Goal: Transaction & Acquisition: Purchase product/service

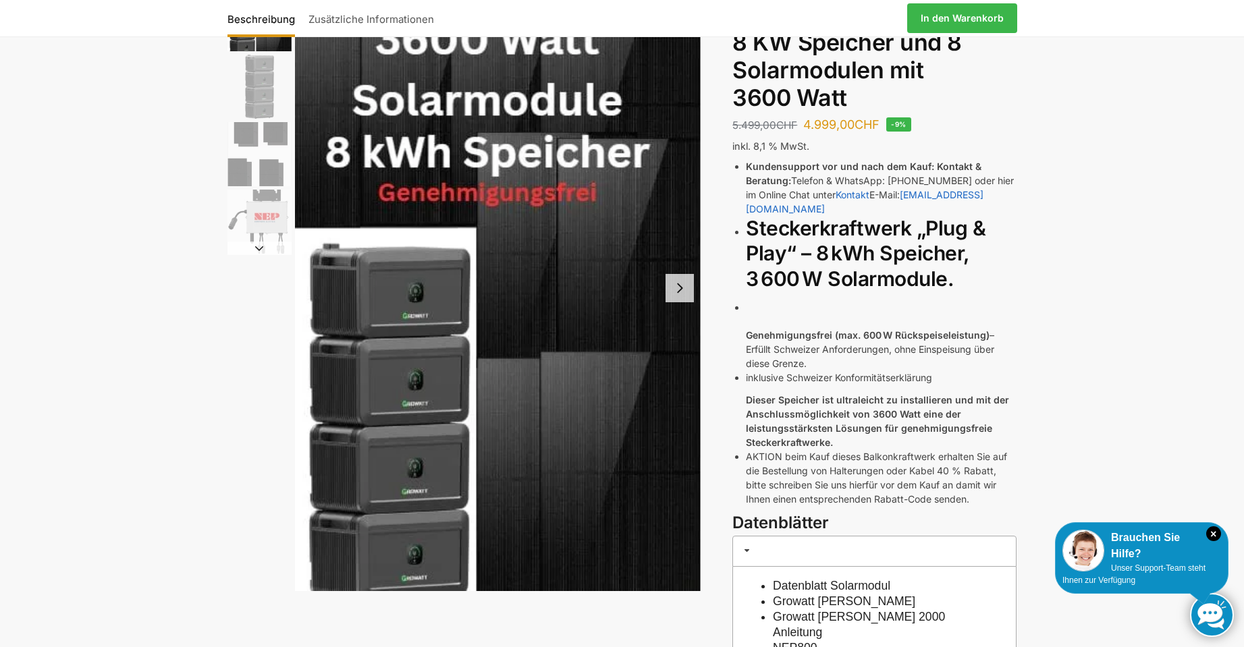
scroll to position [135, 0]
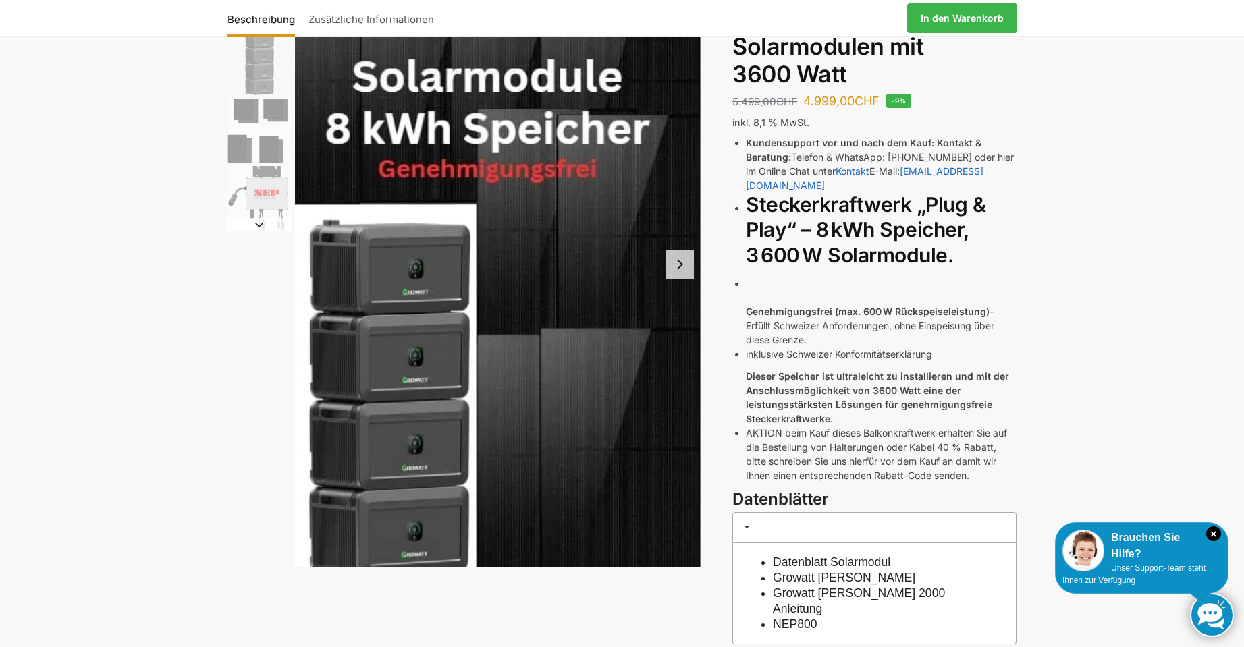
click at [684, 271] on button "Next slide" at bounding box center [680, 264] width 28 height 28
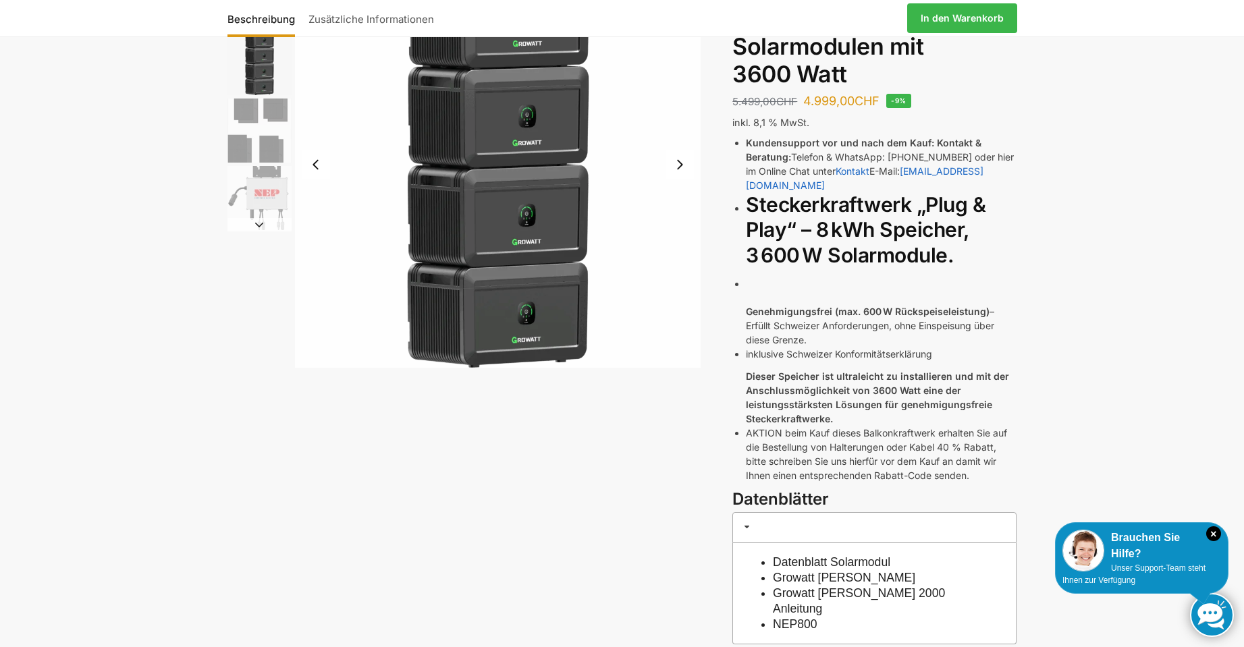
click at [685, 165] on button "Next slide" at bounding box center [680, 165] width 28 height 28
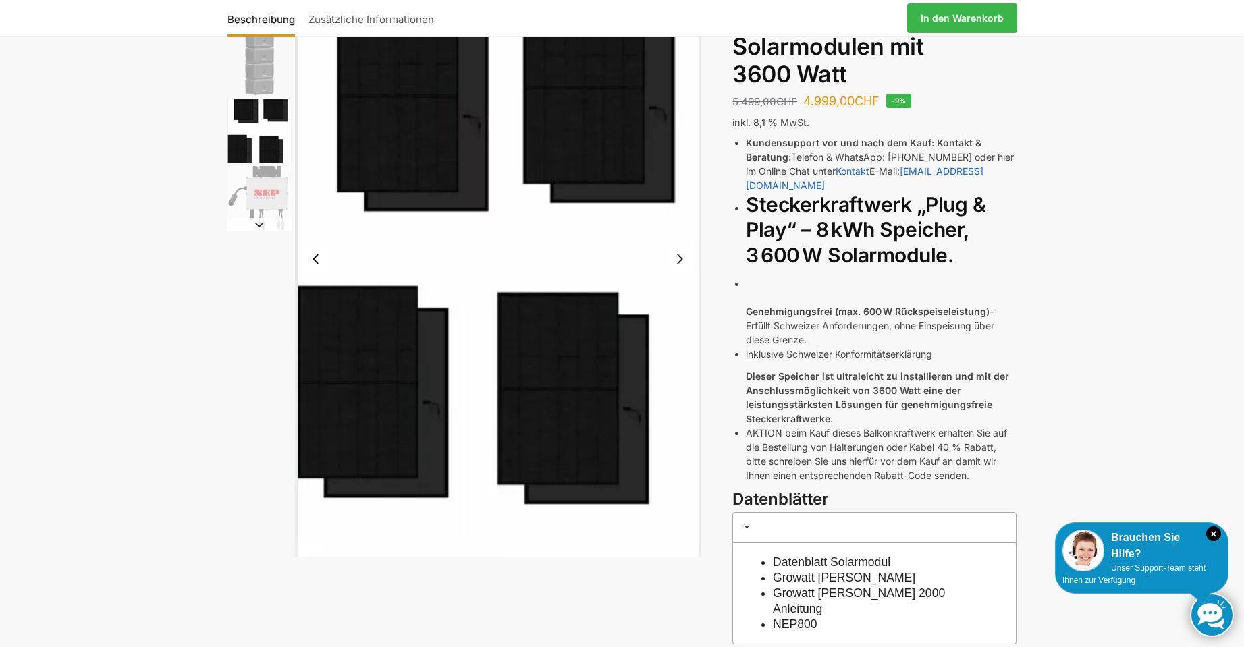
click at [680, 261] on button "Next slide" at bounding box center [680, 259] width 28 height 28
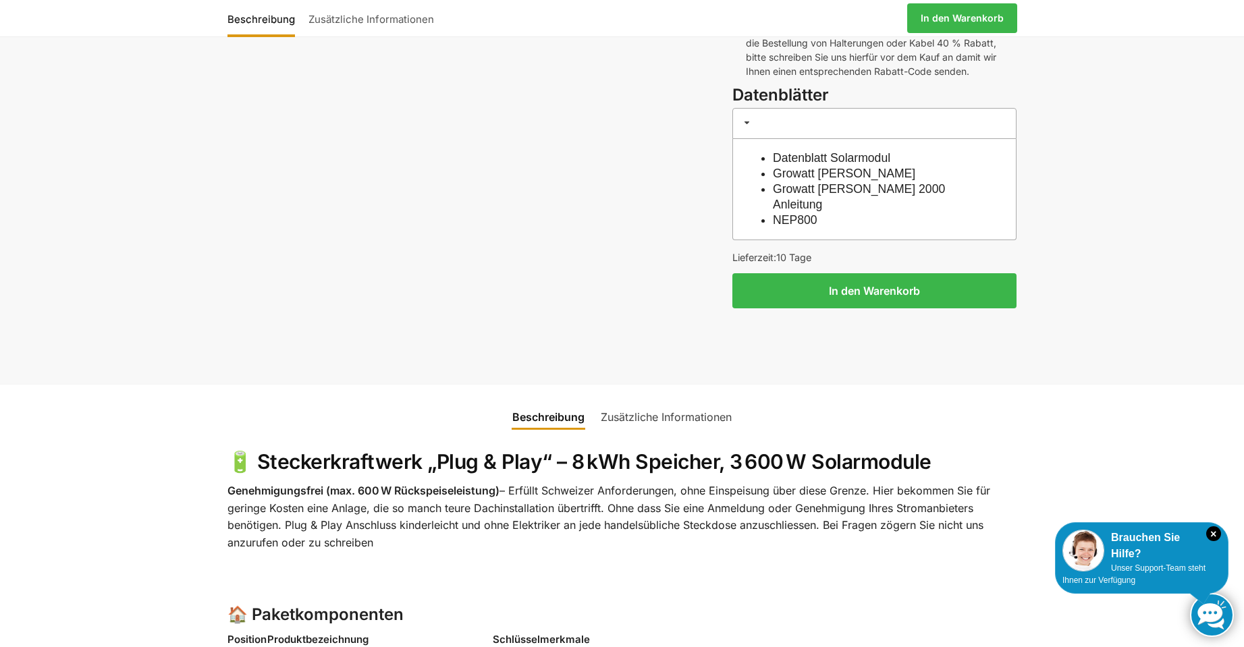
scroll to position [675, 0]
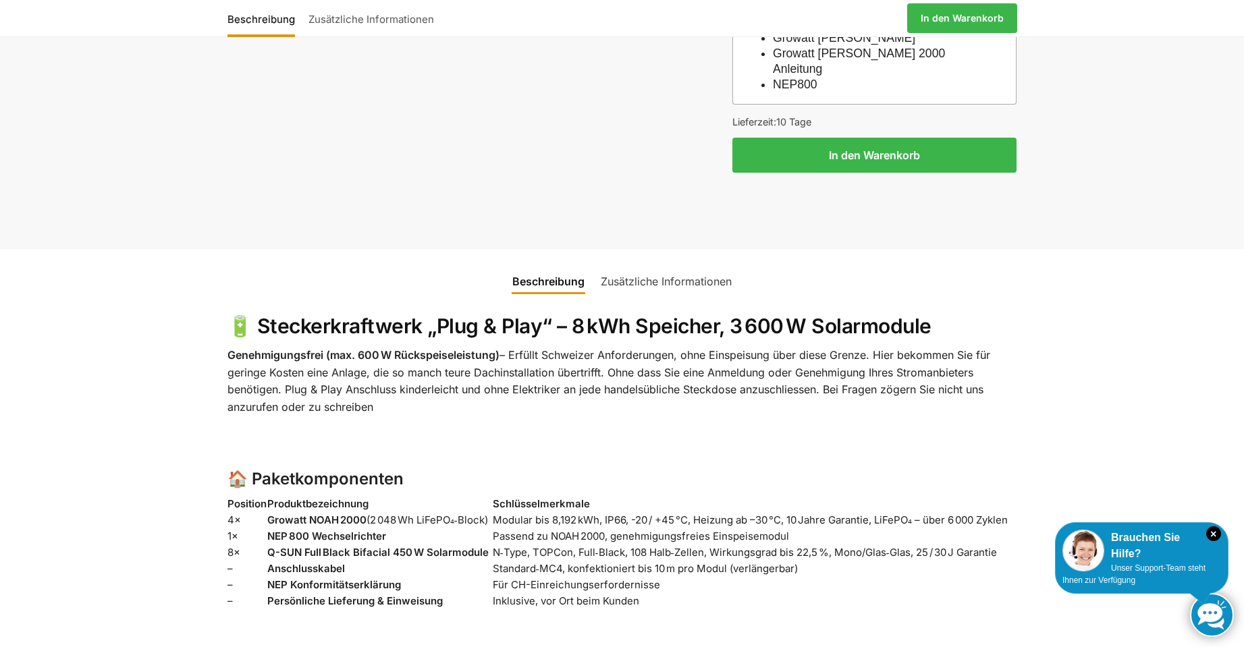
click at [649, 265] on link "Zusätzliche Informationen" at bounding box center [666, 281] width 147 height 32
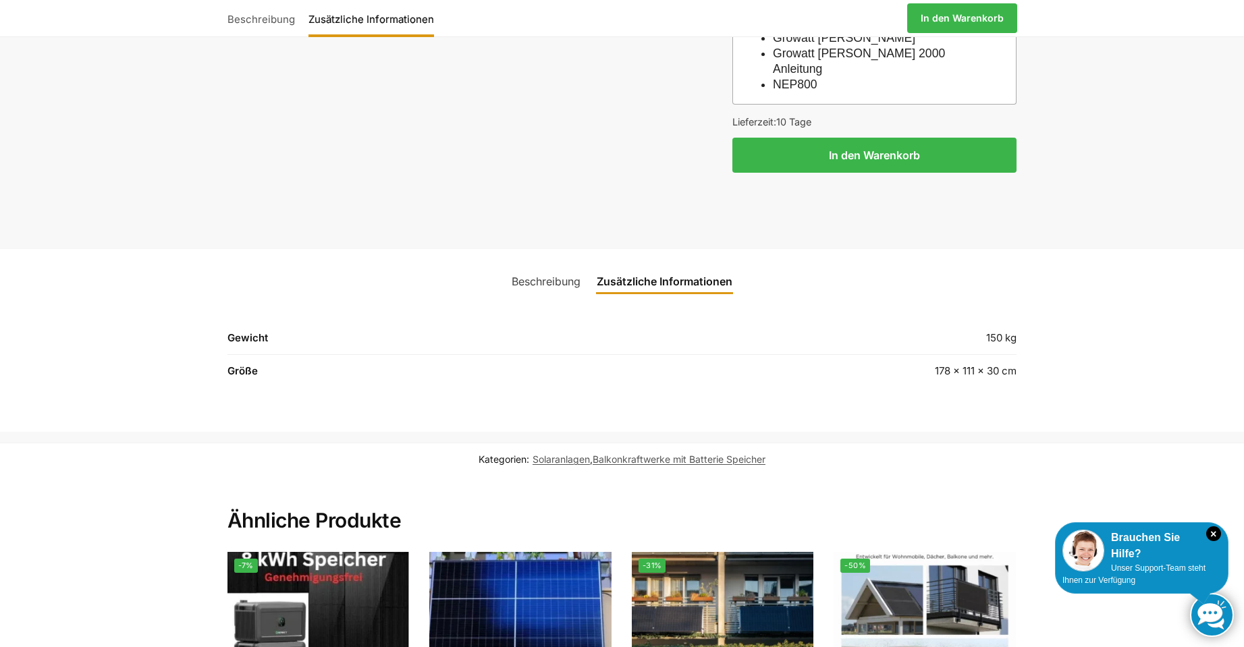
click at [518, 265] on link "Beschreibung" at bounding box center [546, 281] width 85 height 32
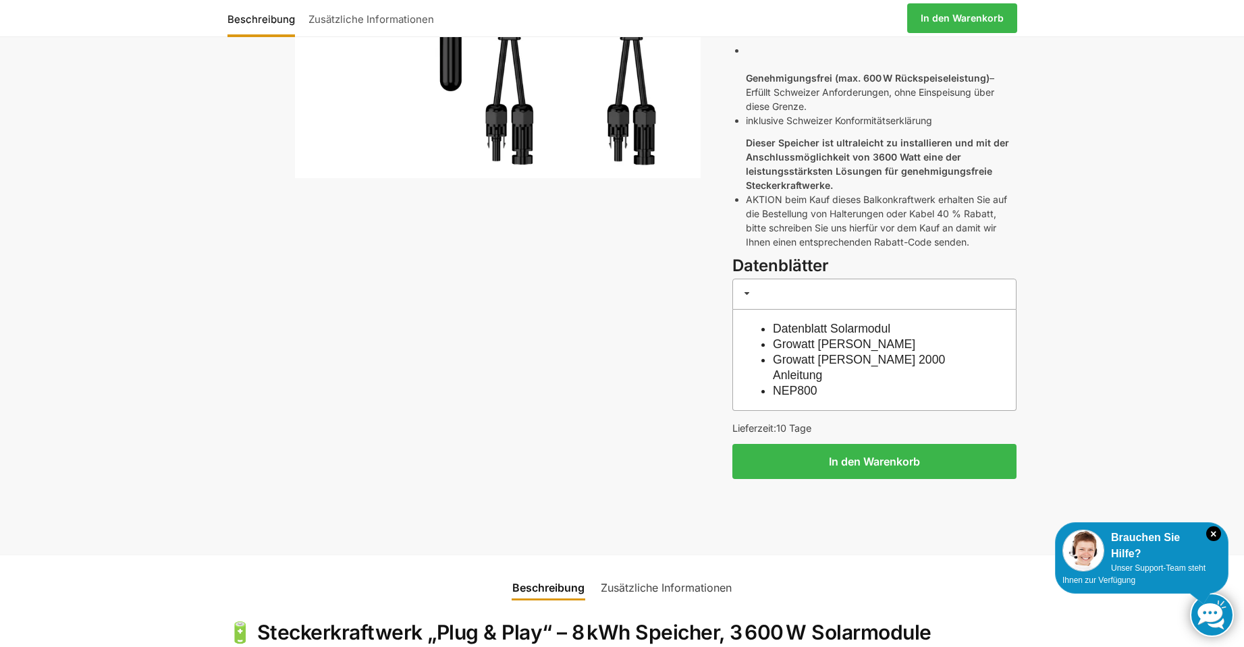
scroll to position [473, 0]
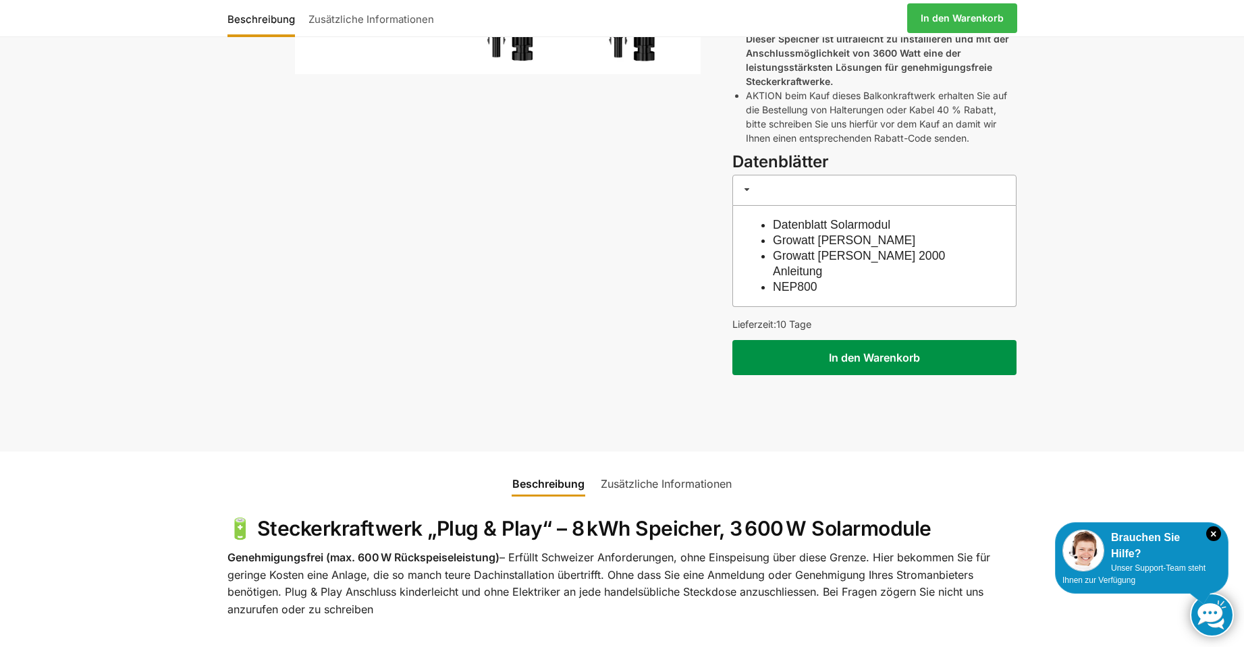
click at [905, 340] on button "In den Warenkorb" at bounding box center [874, 357] width 284 height 35
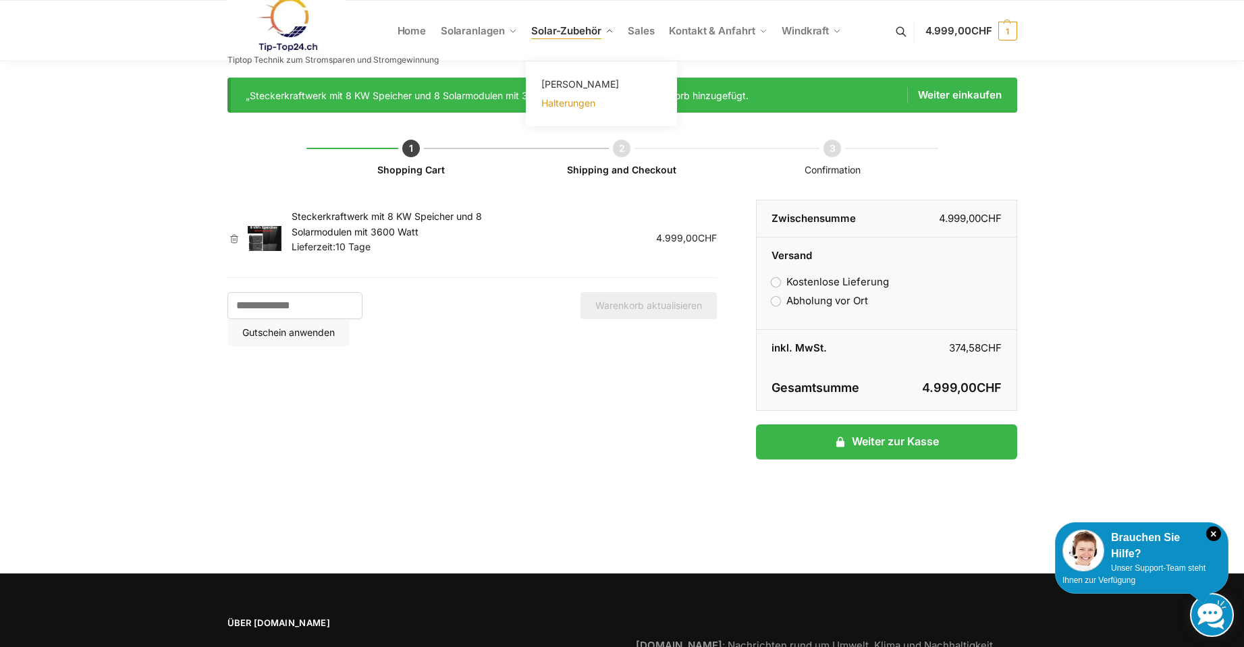
click at [581, 104] on span "Halterungen" at bounding box center [568, 102] width 54 height 11
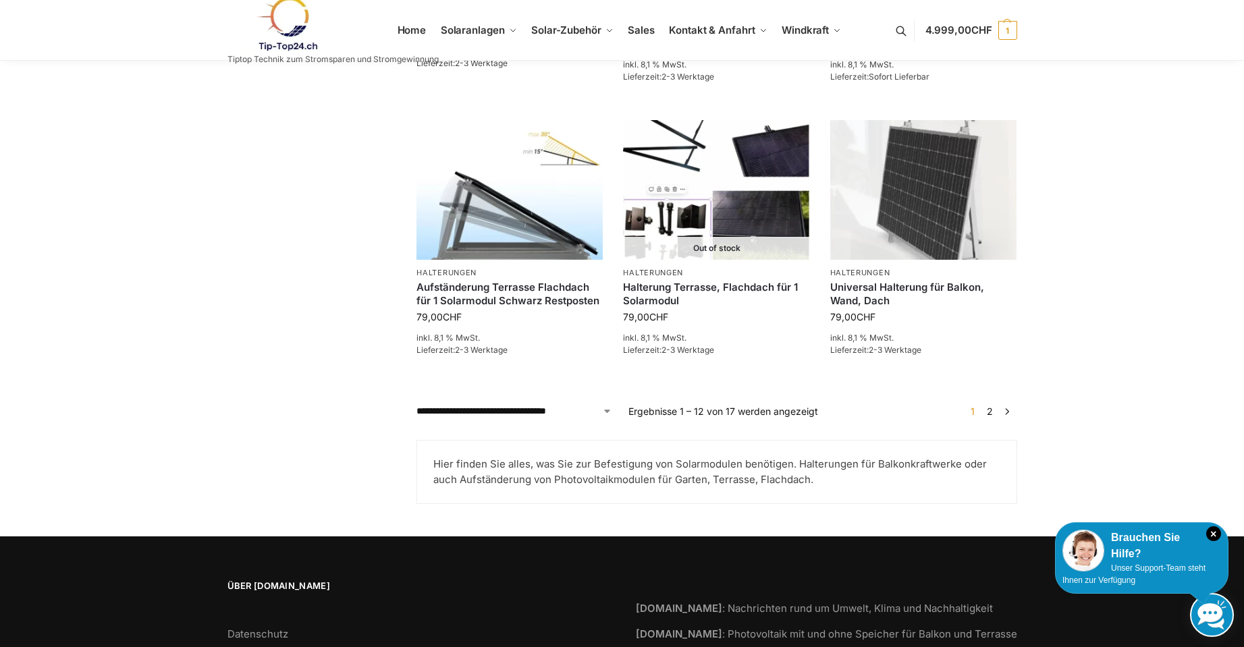
scroll to position [1215, 0]
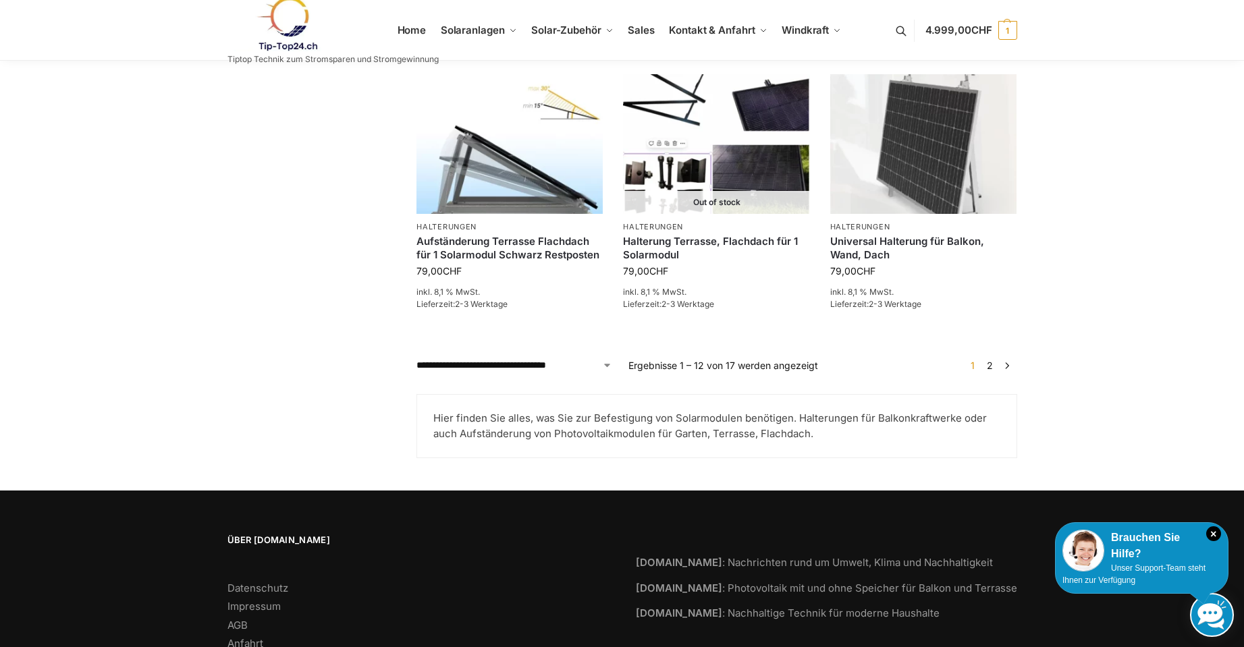
click at [988, 364] on link "2" at bounding box center [990, 365] width 13 height 11
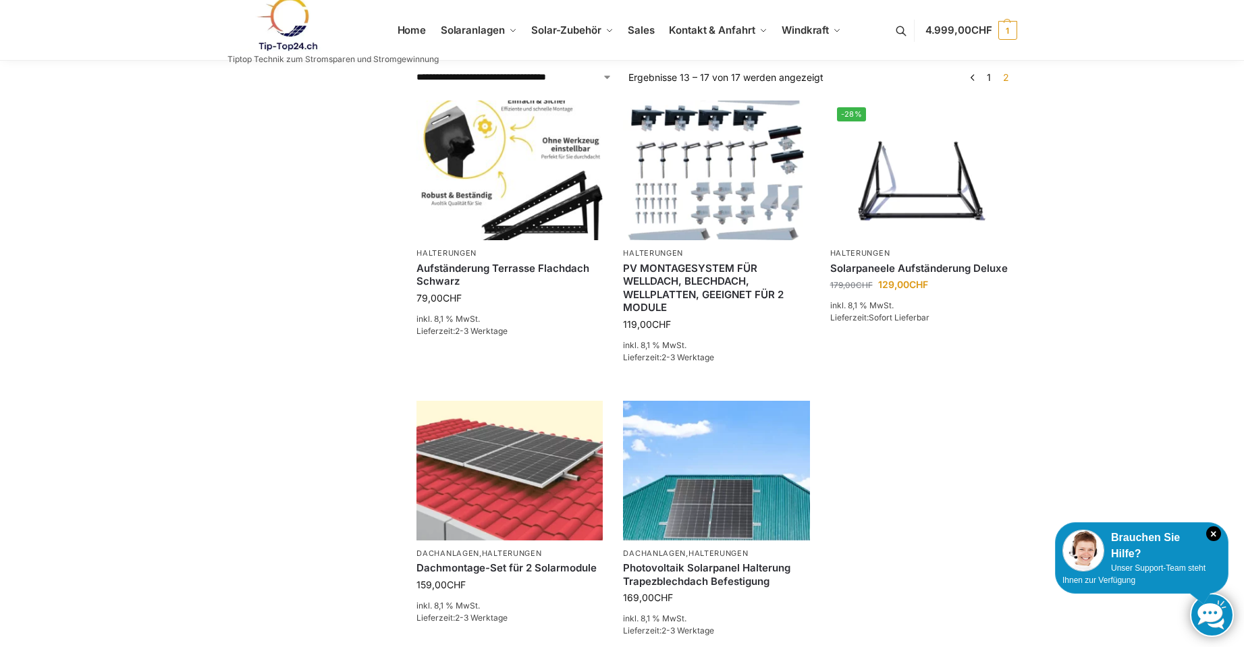
scroll to position [473, 0]
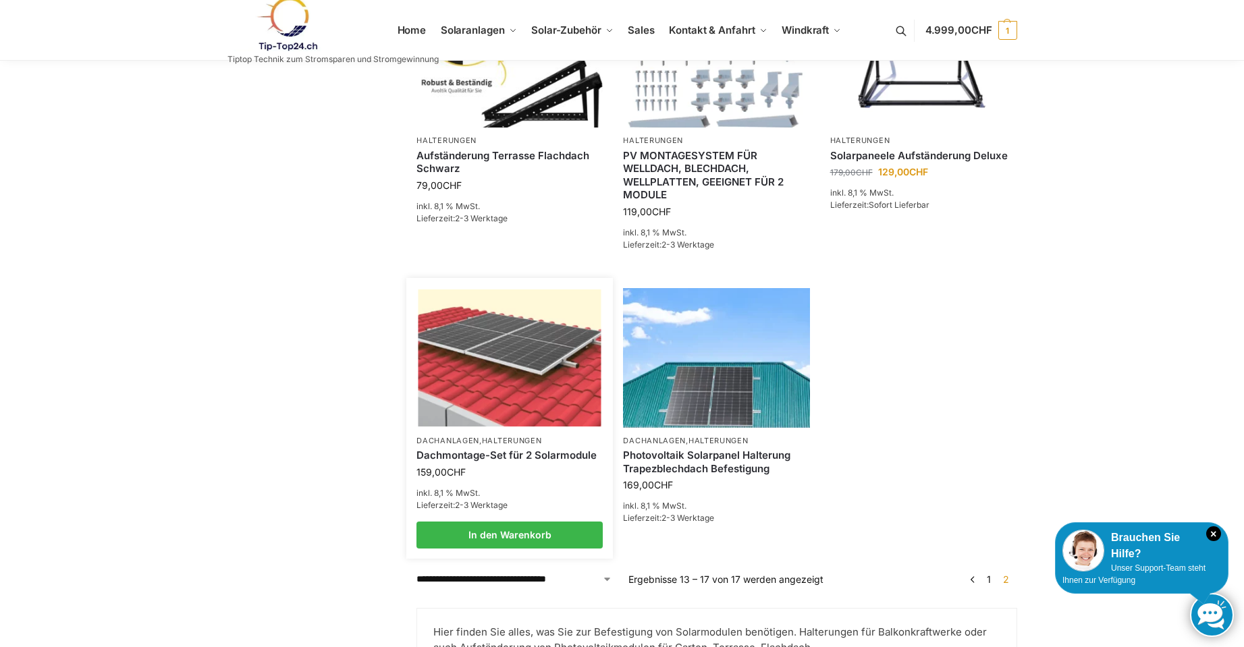
click at [531, 346] on img at bounding box center [510, 358] width 183 height 137
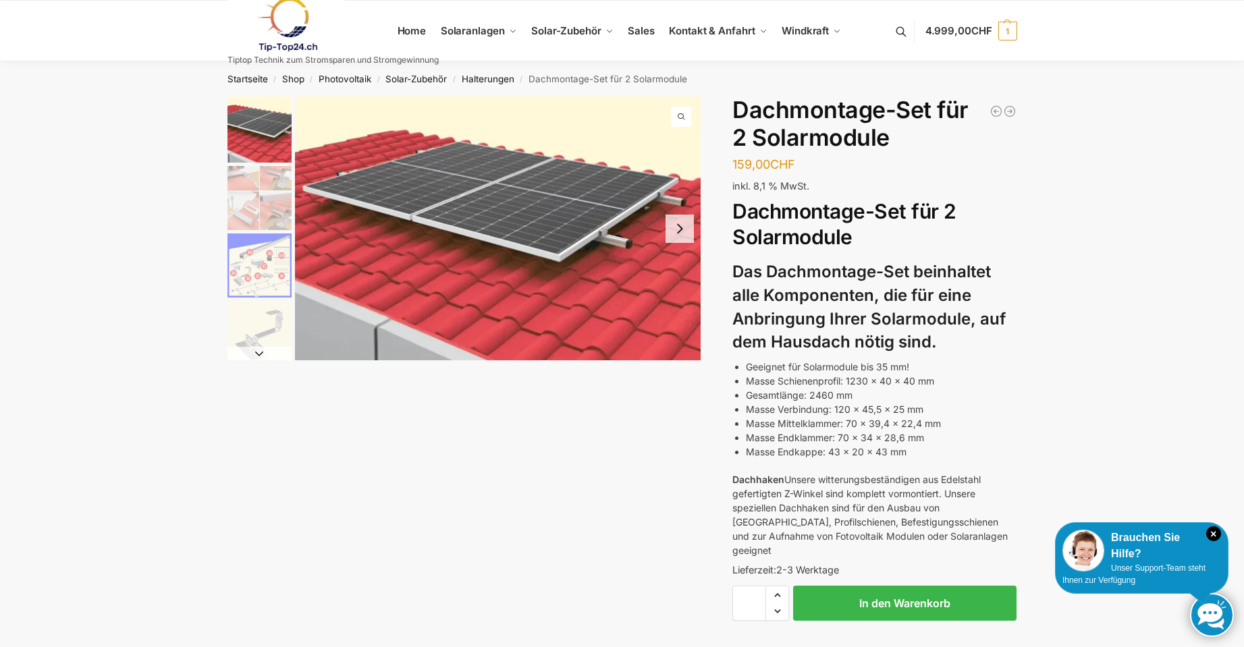
click at [679, 228] on button "Next slide" at bounding box center [680, 229] width 28 height 28
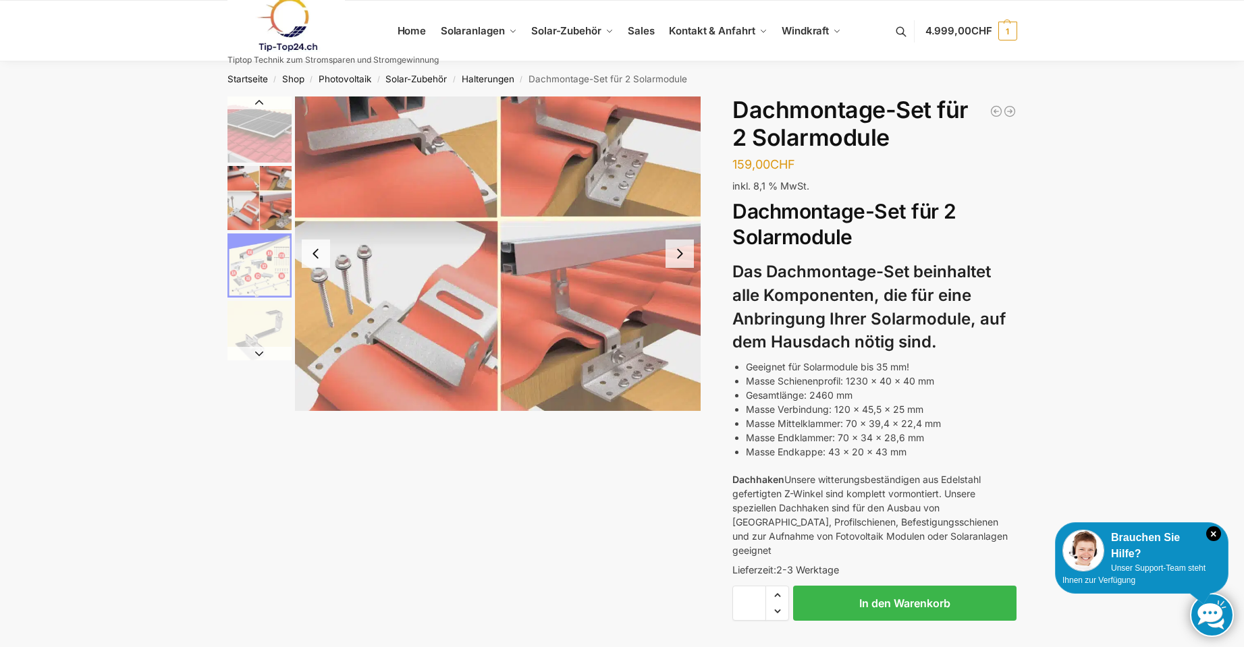
click at [685, 258] on button "Next slide" at bounding box center [680, 254] width 28 height 28
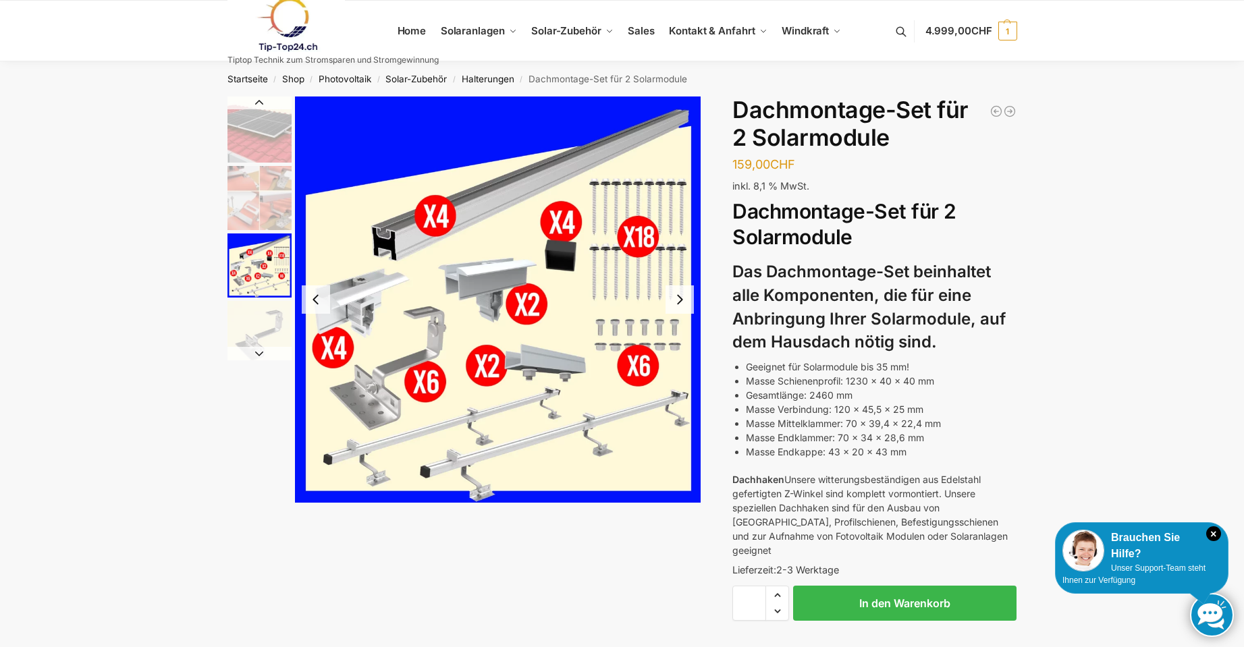
click at [685, 300] on button "Next slide" at bounding box center [680, 300] width 28 height 28
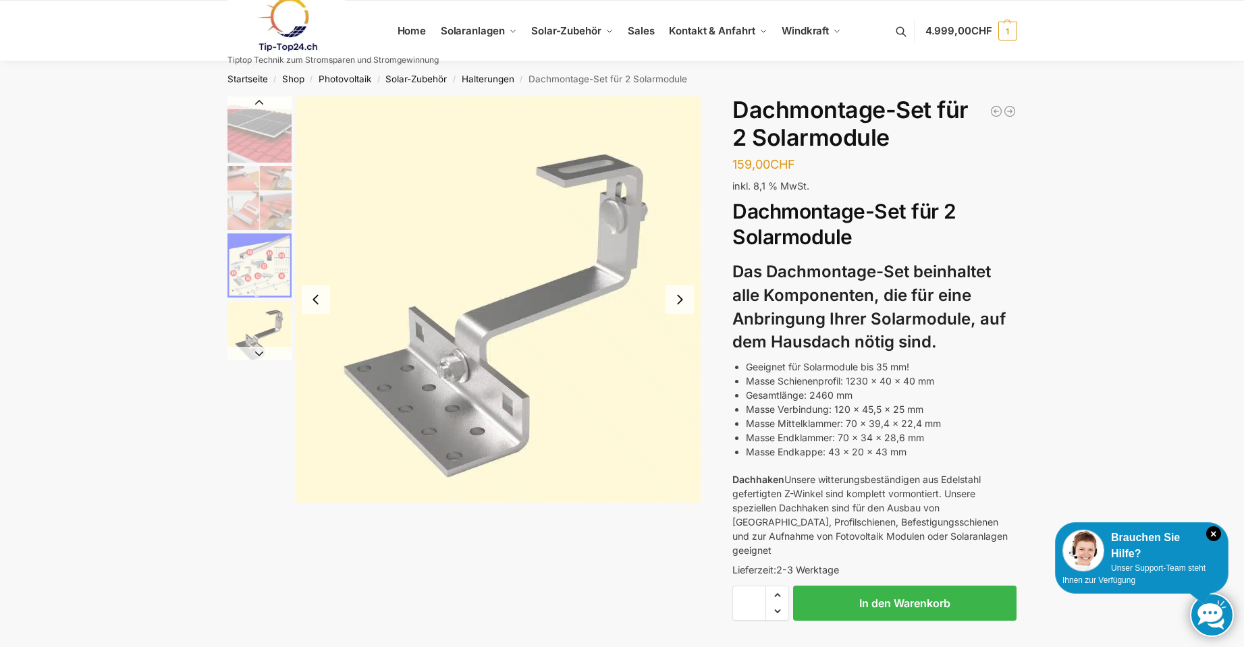
click at [681, 300] on button "Next slide" at bounding box center [680, 300] width 28 height 28
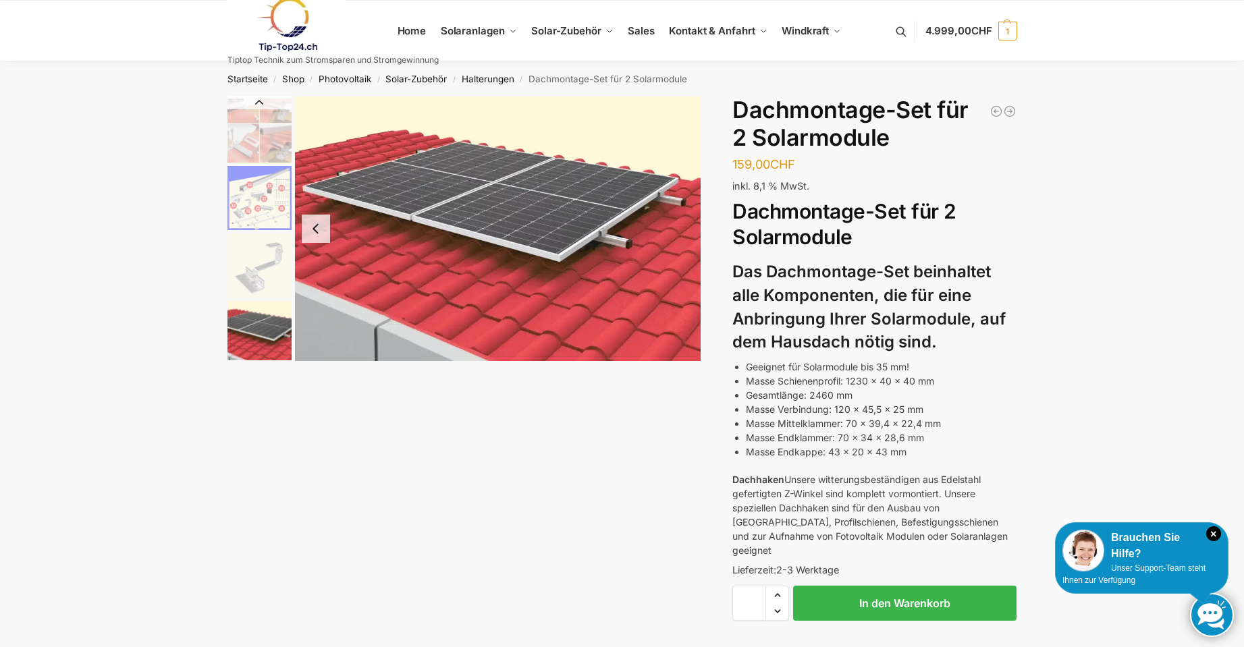
click at [319, 232] on button "Previous slide" at bounding box center [316, 229] width 28 height 28
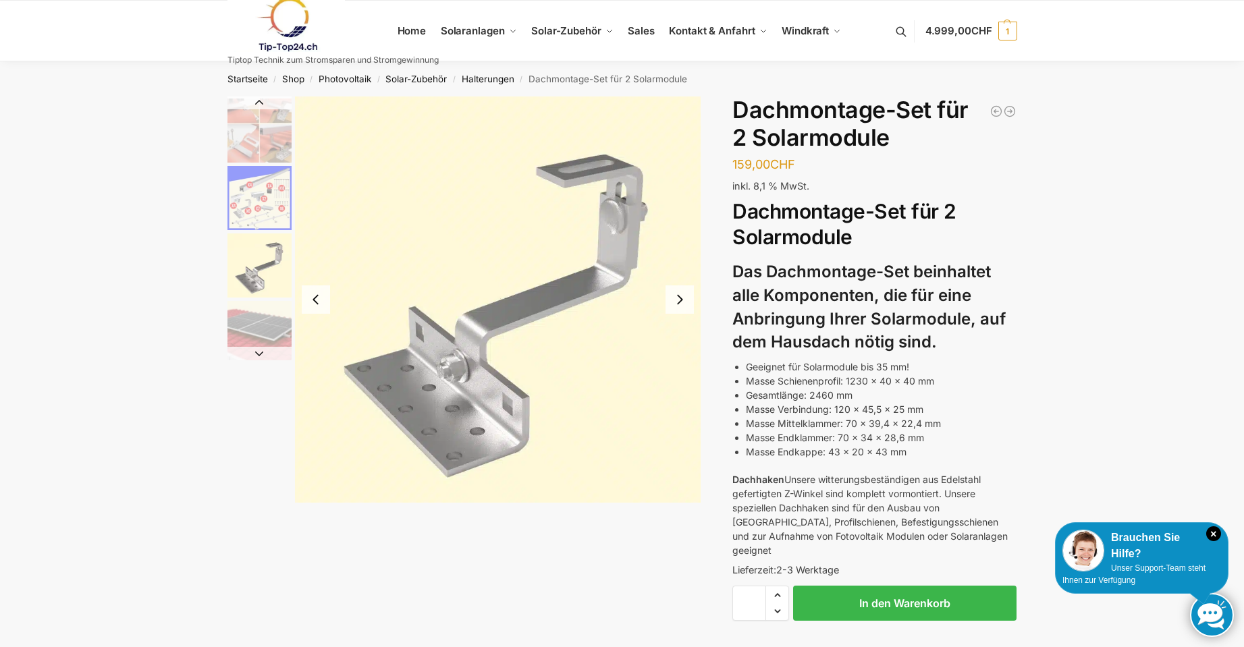
click at [319, 302] on button "Previous slide" at bounding box center [316, 300] width 28 height 28
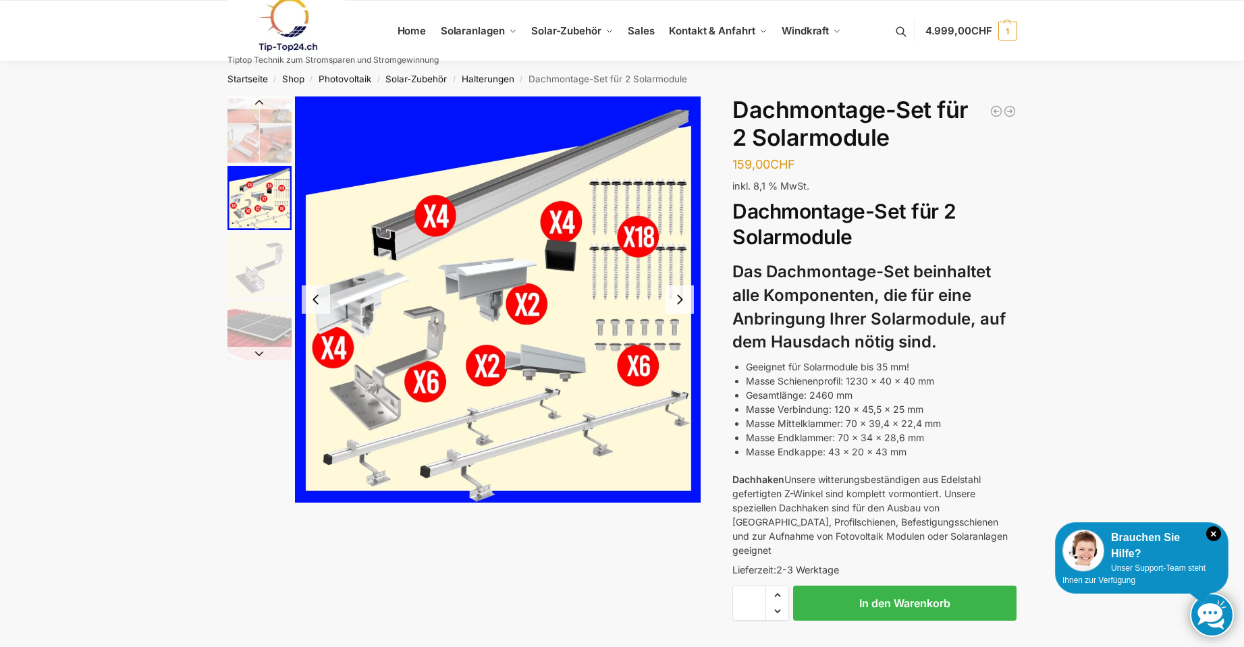
click at [683, 299] on button "Next slide" at bounding box center [680, 300] width 28 height 28
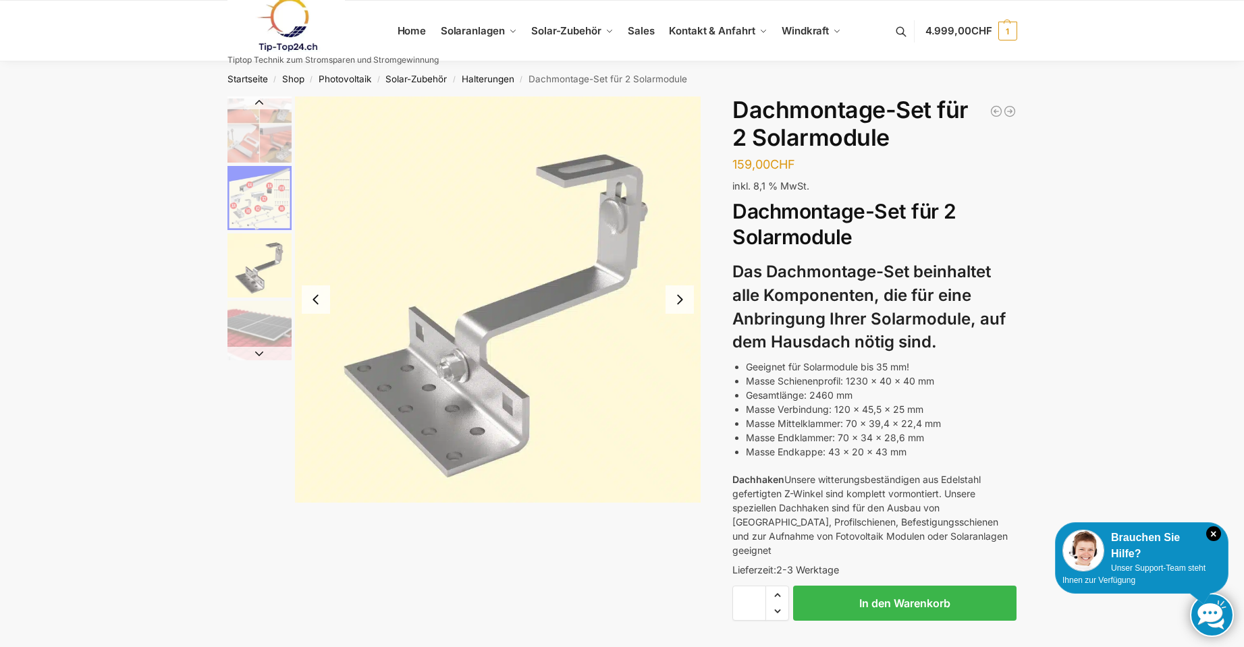
click at [683, 299] on button "Next slide" at bounding box center [680, 300] width 28 height 28
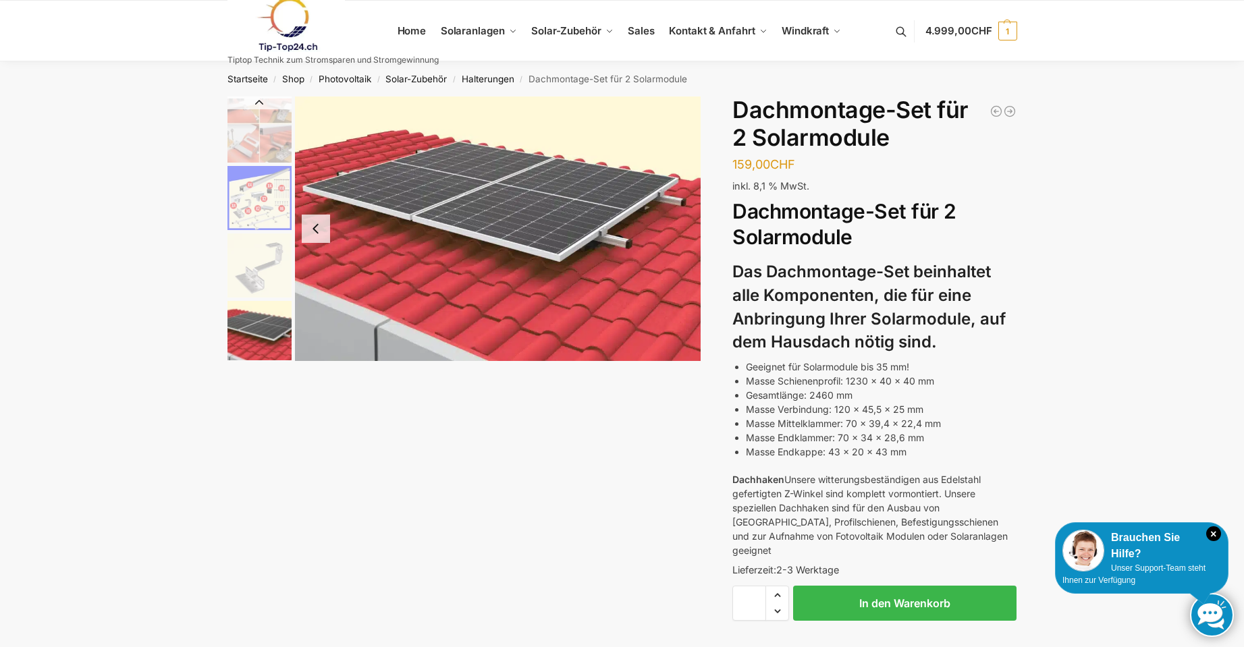
click at [312, 230] on button "Previous slide" at bounding box center [316, 229] width 28 height 28
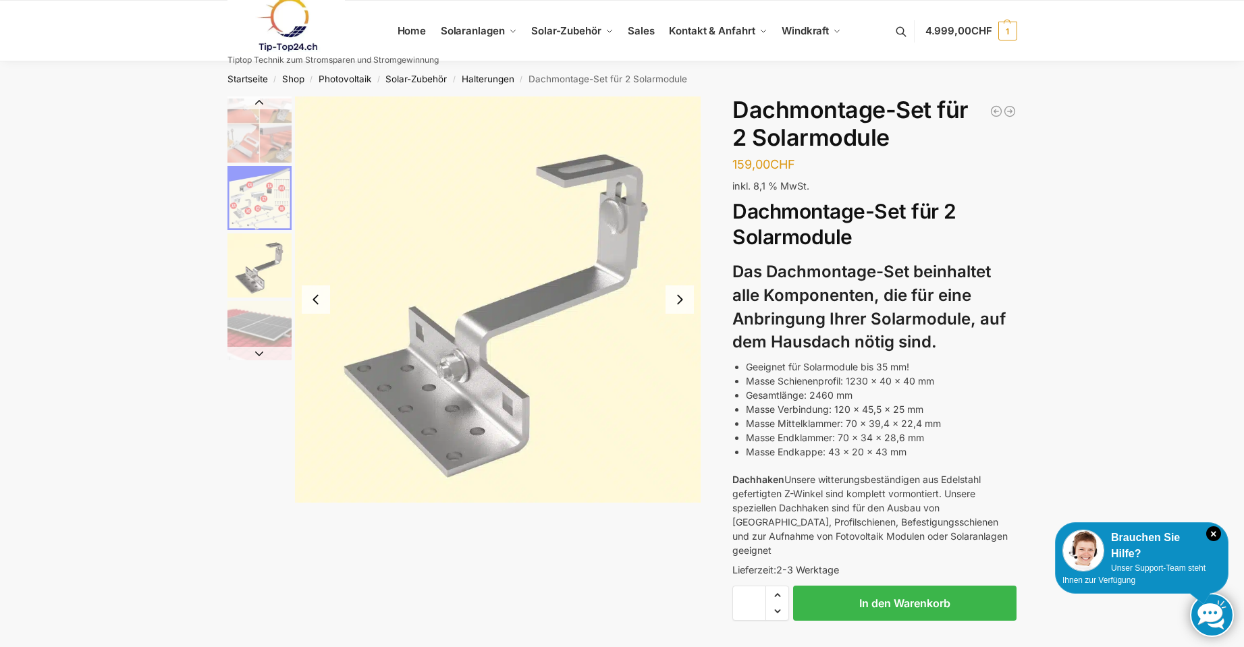
click at [312, 230] on img "4 / 5" at bounding box center [498, 300] width 406 height 406
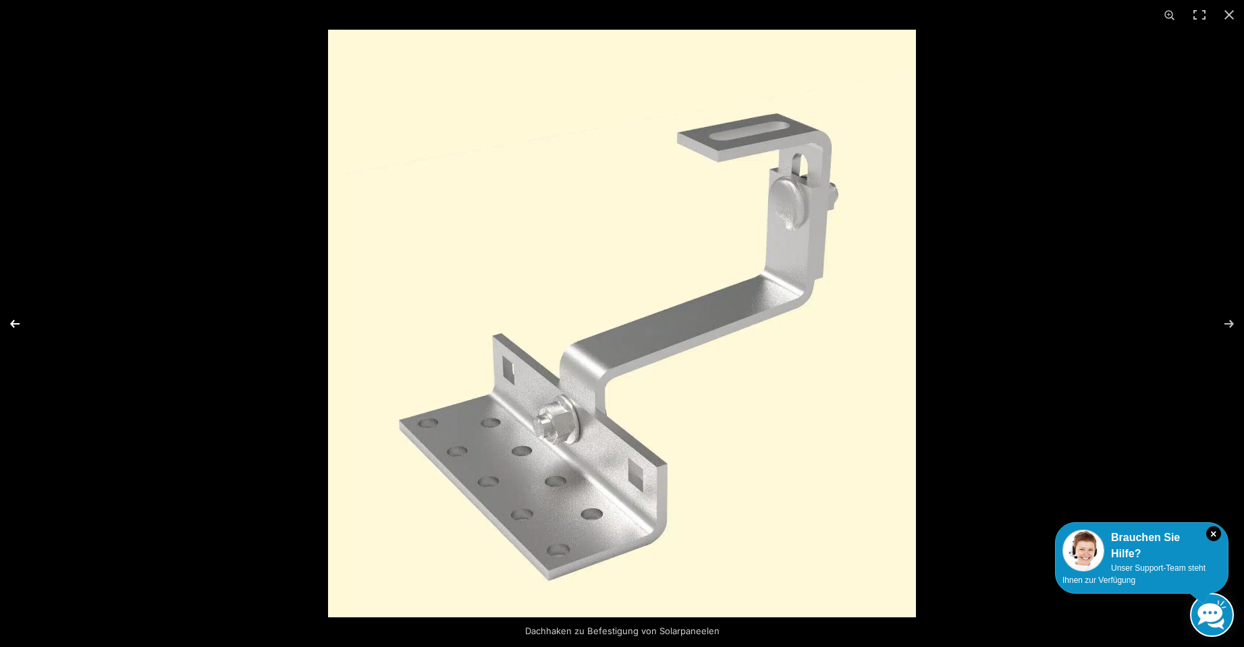
click at [9, 329] on button "Previous (arrow left)" at bounding box center [23, 324] width 47 height 68
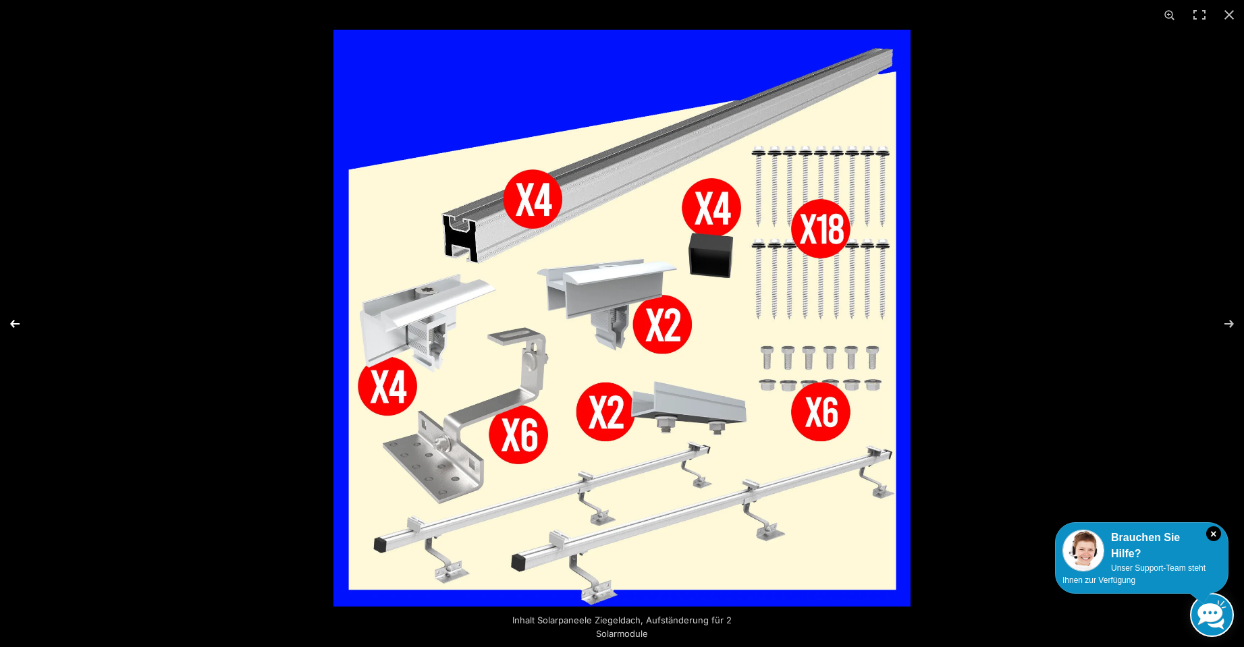
click at [10, 323] on button "Previous (arrow left)" at bounding box center [23, 324] width 47 height 68
